Goal: Find specific page/section: Find specific page/section

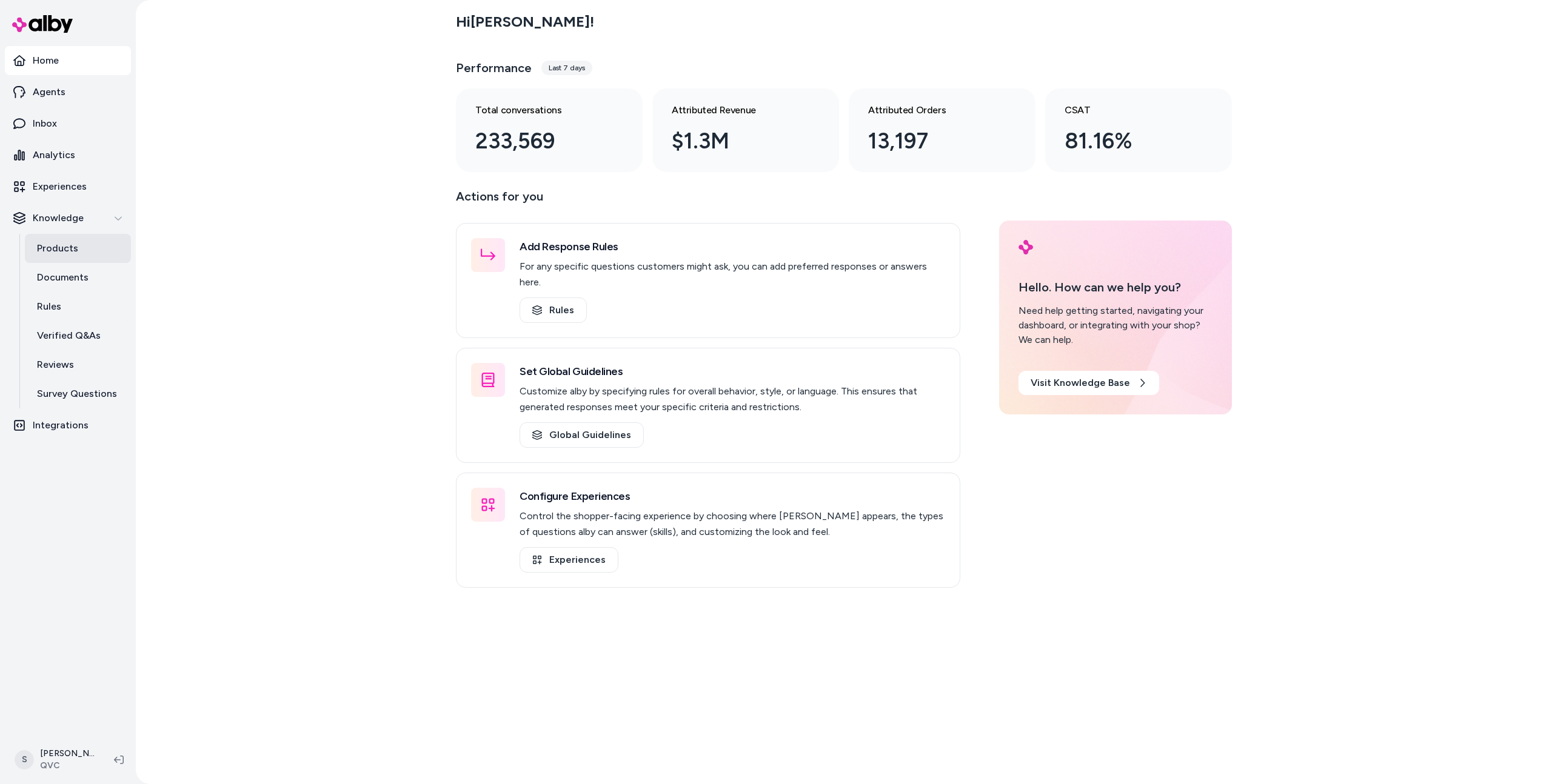
click at [55, 244] on p "Products" at bounding box center [57, 248] width 41 height 14
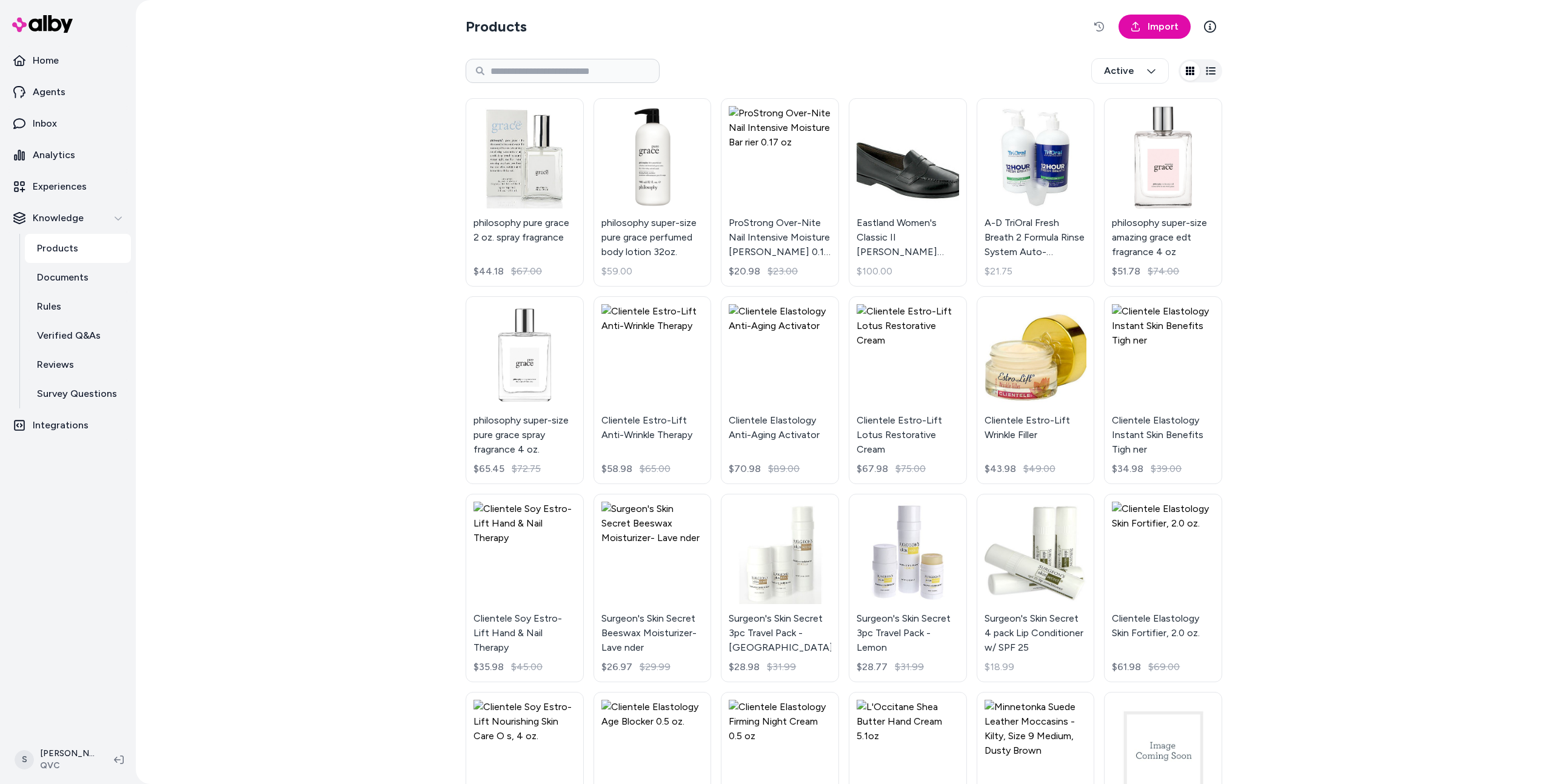
click at [463, 75] on div "Products Import Active philosophy pure grace 2 oz. spray fragrance $44.18 $67.0…" at bounding box center [844, 746] width 776 height 1492
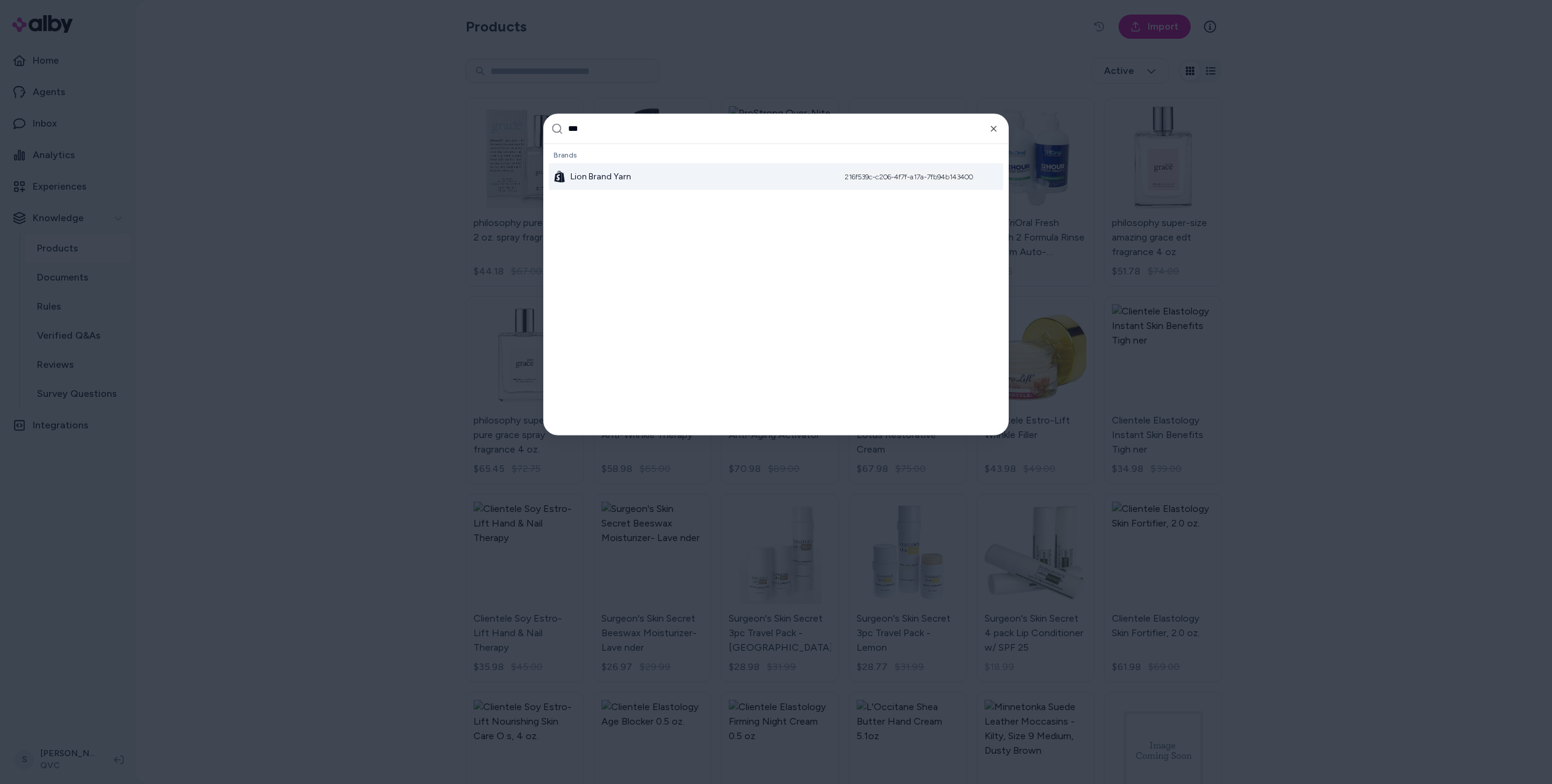
type input "****"
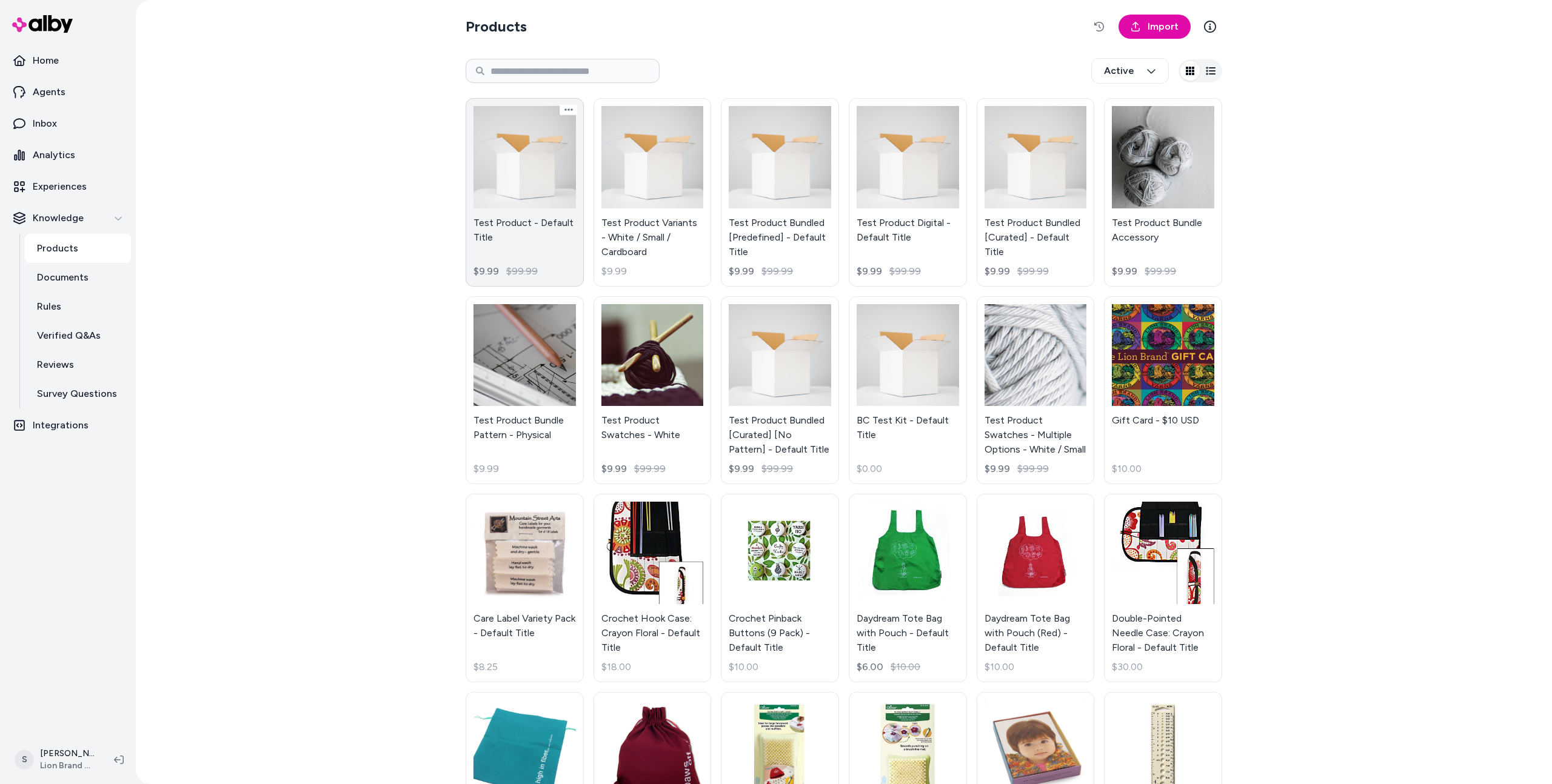
click at [506, 145] on link "Test Product - Default Title $9.99 $99.99" at bounding box center [524, 192] width 118 height 189
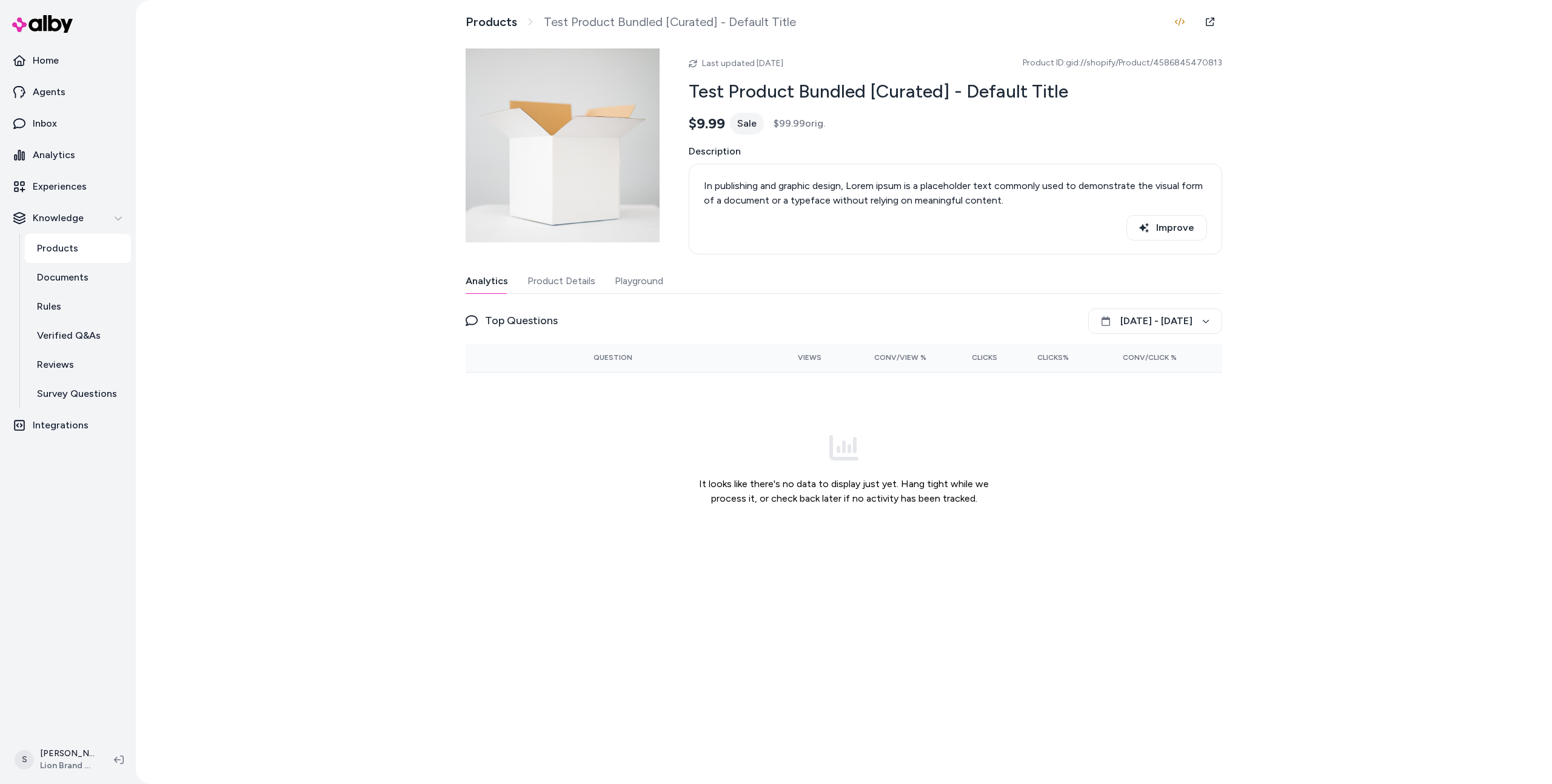
click at [578, 288] on button "Product Details" at bounding box center [561, 281] width 68 height 24
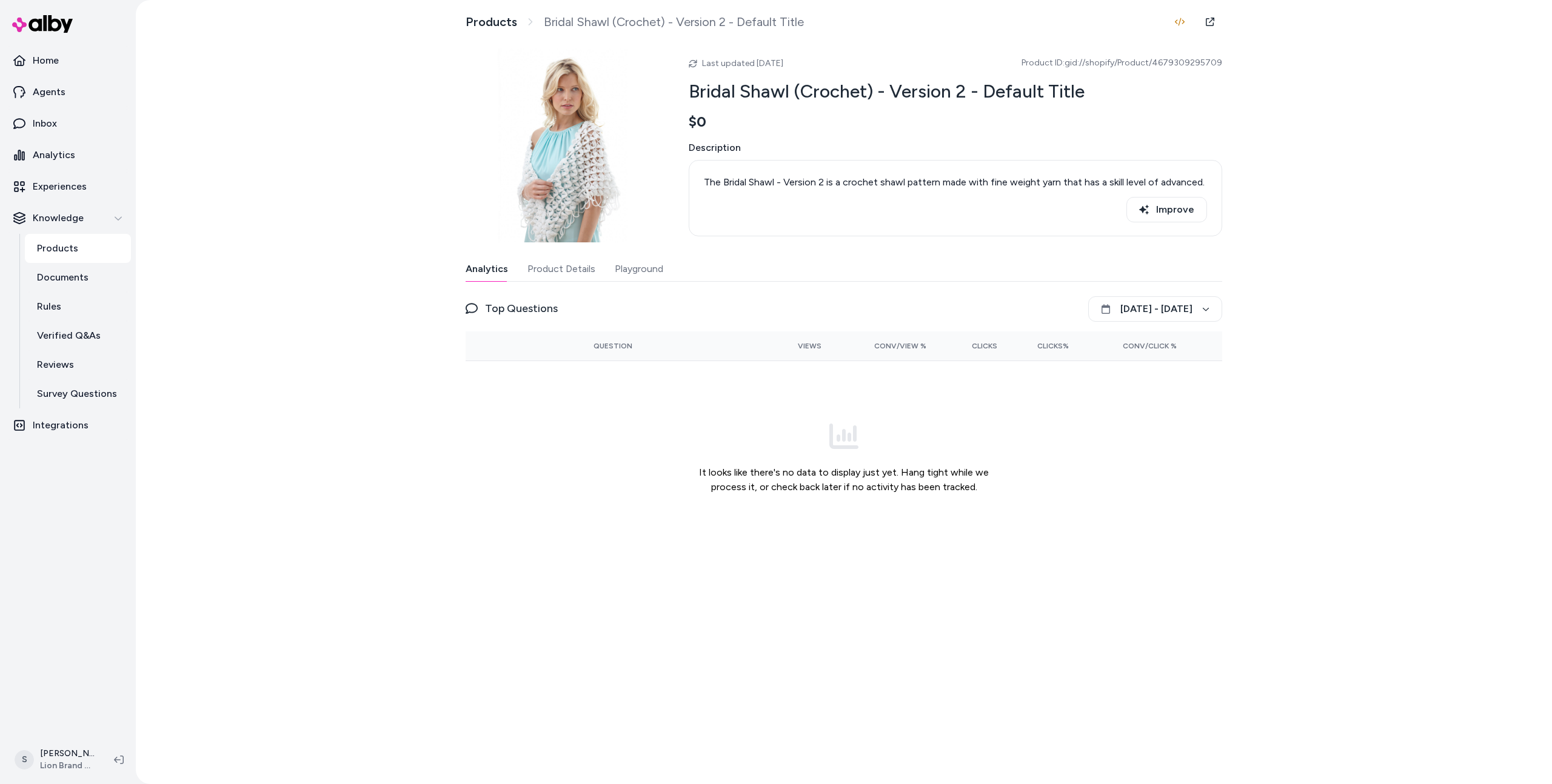
click at [540, 282] on div "Analytics Product Details Playground" at bounding box center [843, 269] width 756 height 24
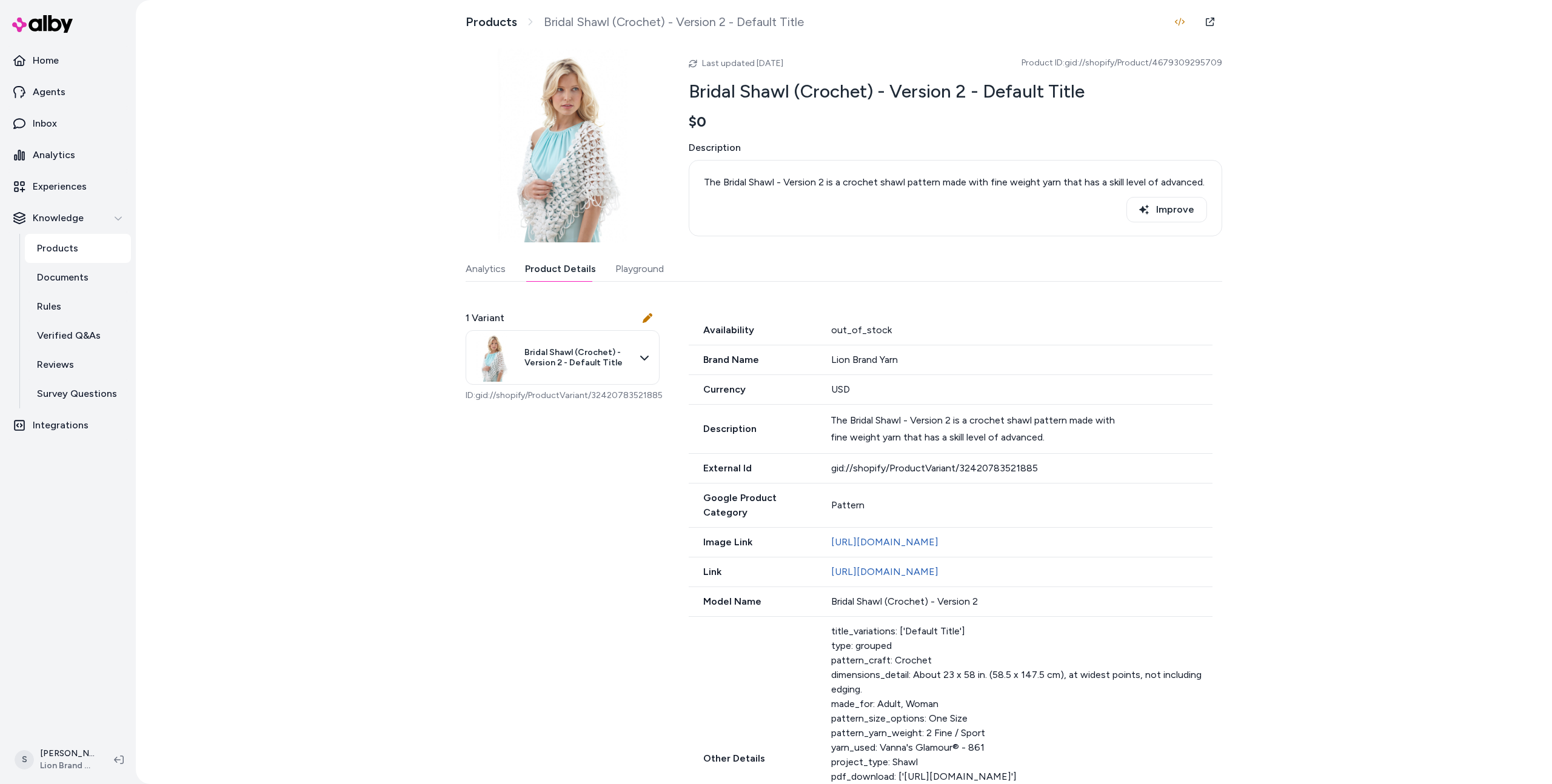
click at [540, 271] on button "Product Details" at bounding box center [561, 269] width 71 height 24
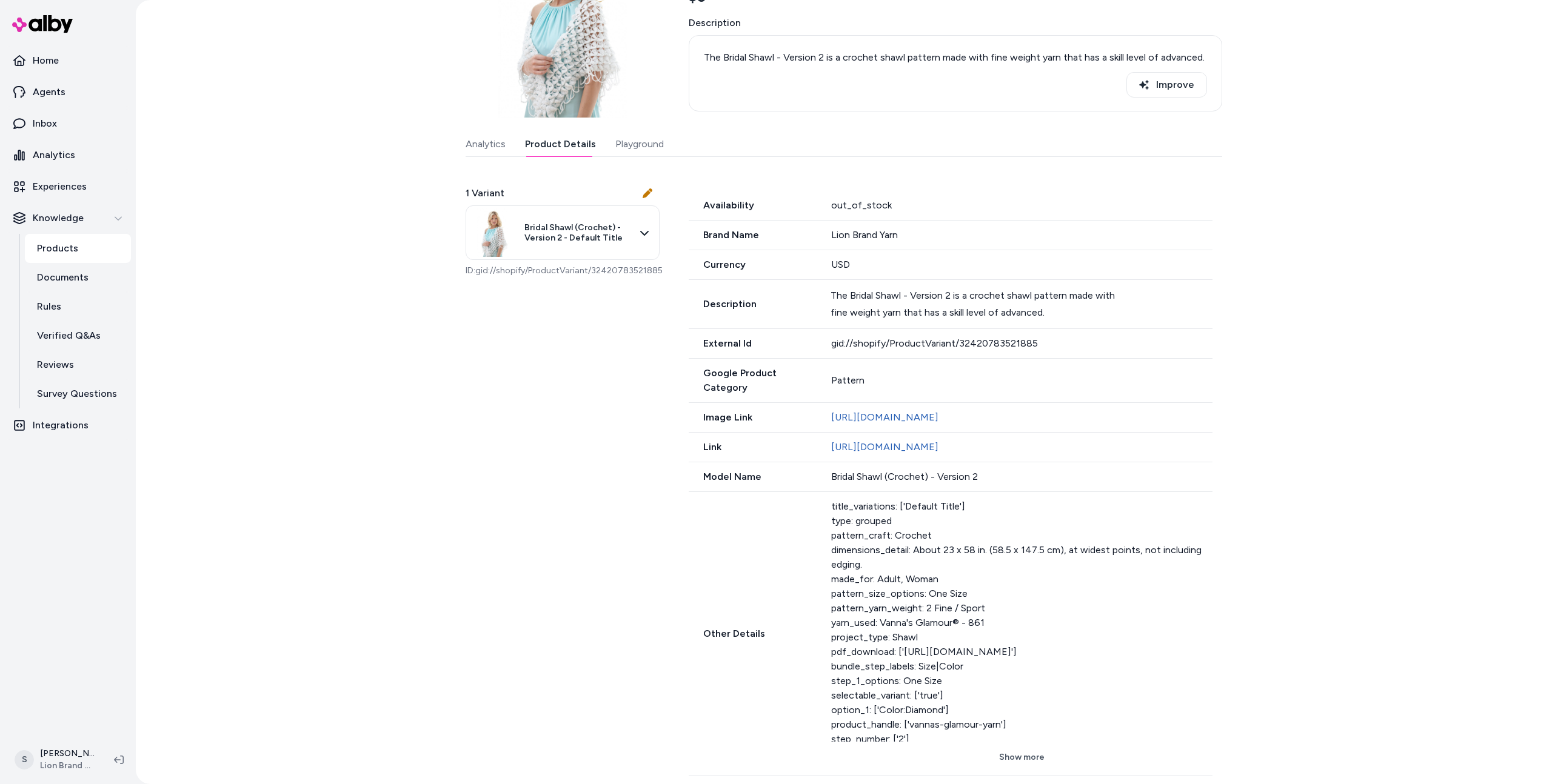
scroll to position [260, 0]
